Goal: Contribute content

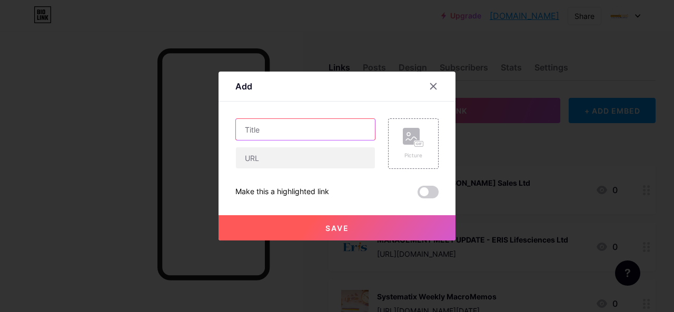
click at [289, 132] on input "text" at bounding box center [305, 129] width 139 height 21
paste input "CONFERENCE TAKEAWAYS"
paste input "Circularity Symposium"
type input "CONFERENCE TAKEAWAYS - Circularity Symposium"
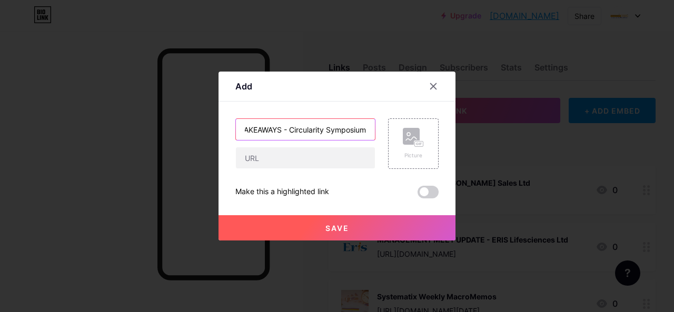
scroll to position [0, 0]
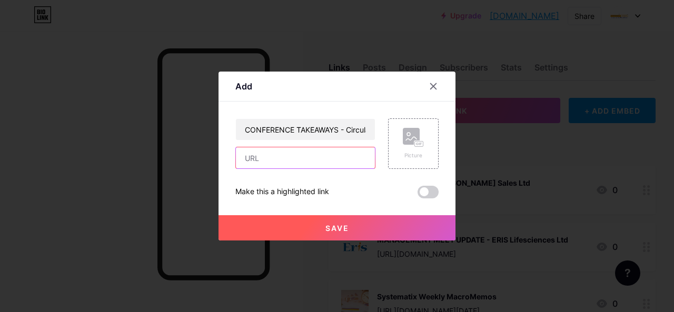
click at [263, 165] on input "text" at bounding box center [305, 157] width 139 height 21
paste input "[URL][DOMAIN_NAME][PHONE_NUMBER]"
type input "[URL][DOMAIN_NAME][PHONE_NUMBER]"
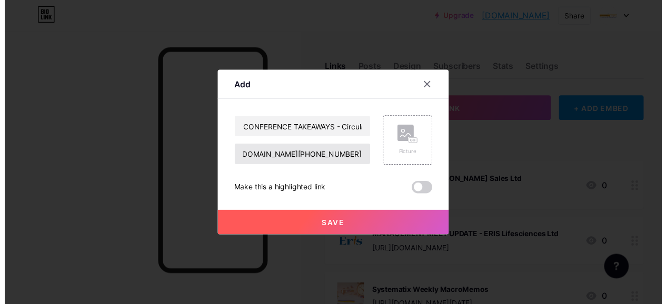
scroll to position [0, 0]
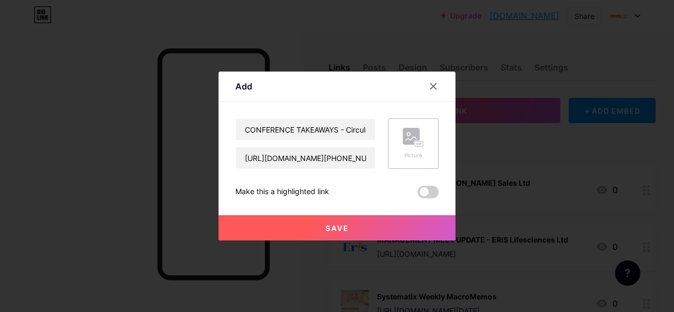
click at [423, 152] on div "Picture" at bounding box center [413, 156] width 21 height 8
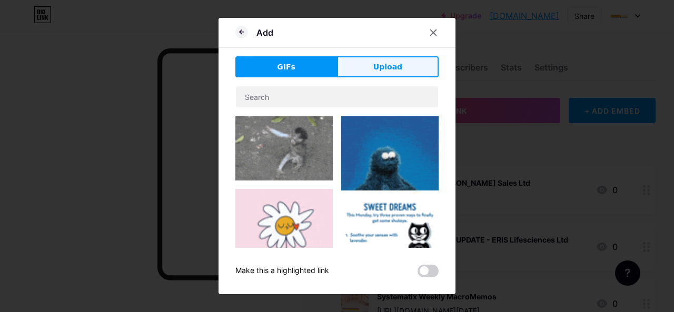
click at [378, 64] on span "Upload" at bounding box center [387, 67] width 29 height 11
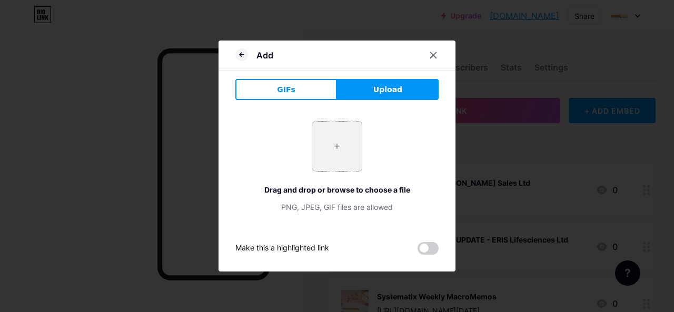
click at [342, 144] on input "file" at bounding box center [337, 147] width 50 height 50
type input "C:\fakepath\business-partnership-nurturing-growing-plant-together-with-carbon-i…"
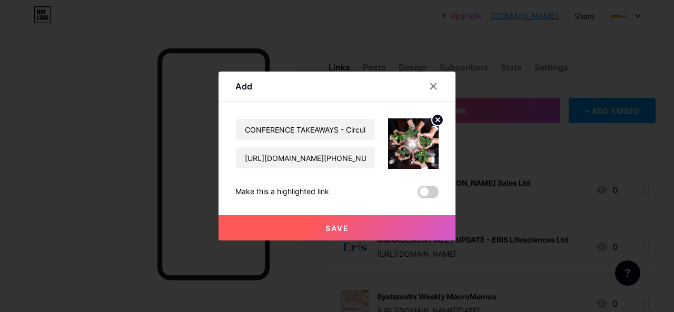
click at [314, 227] on button "Save" at bounding box center [337, 227] width 237 height 25
